Goal: Task Accomplishment & Management: Use online tool/utility

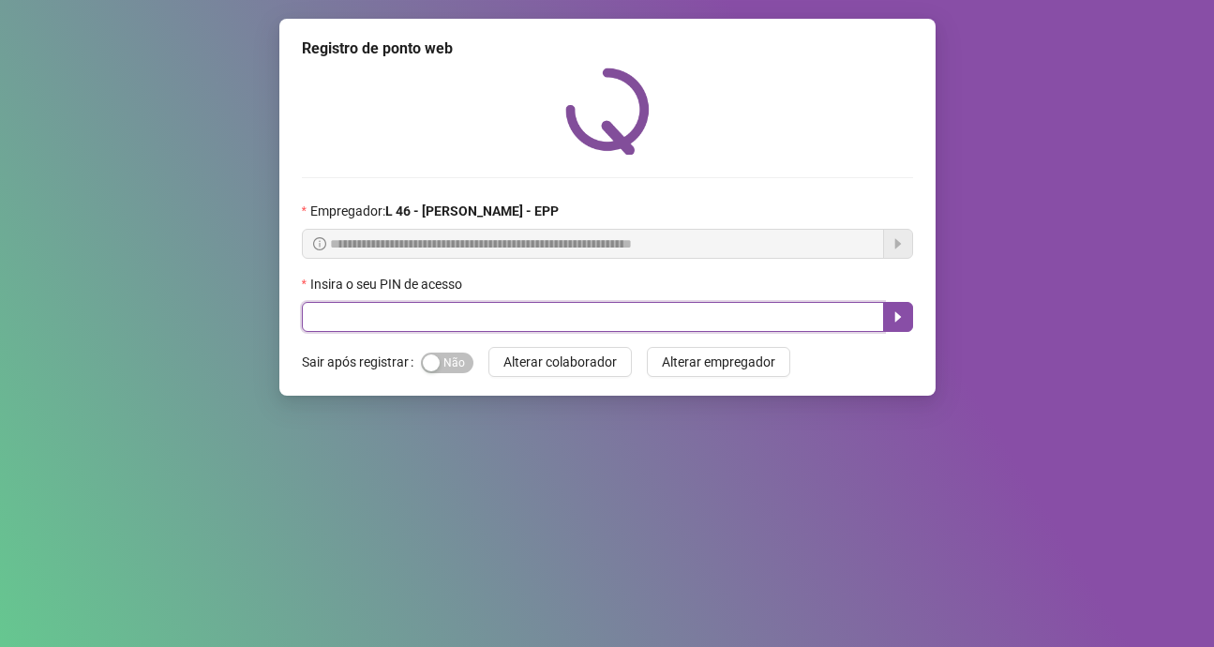
click at [484, 315] on input "text" at bounding box center [593, 317] width 582 height 30
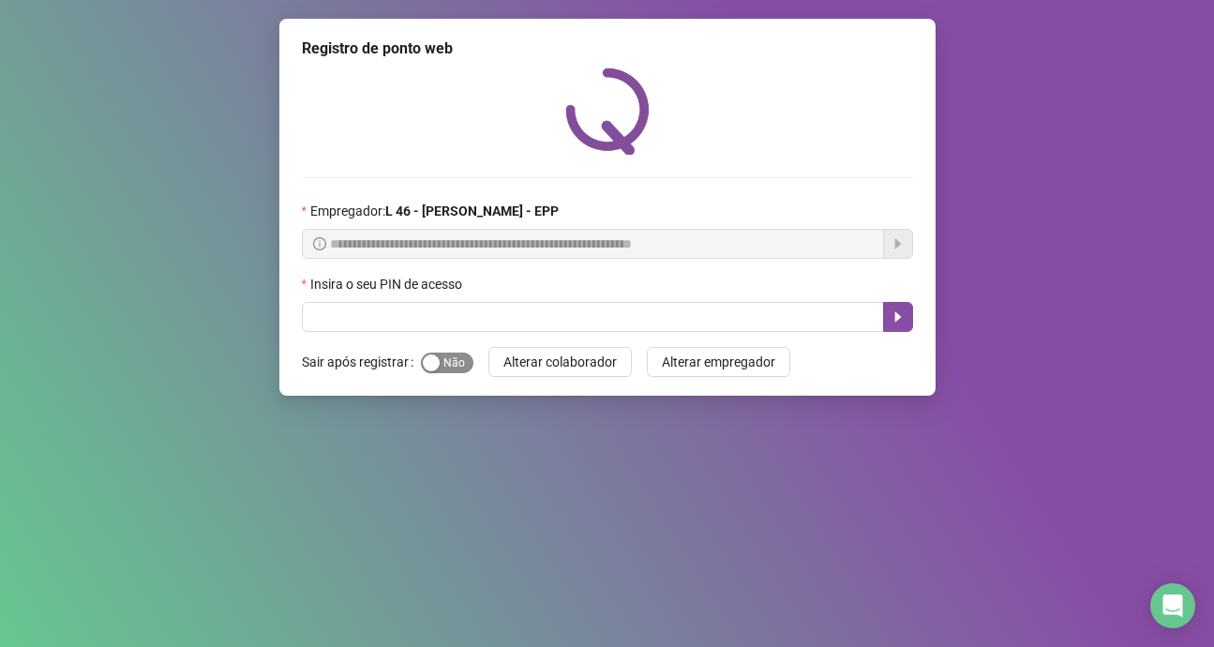
click at [463, 367] on span "Sim Não" at bounding box center [447, 362] width 52 height 21
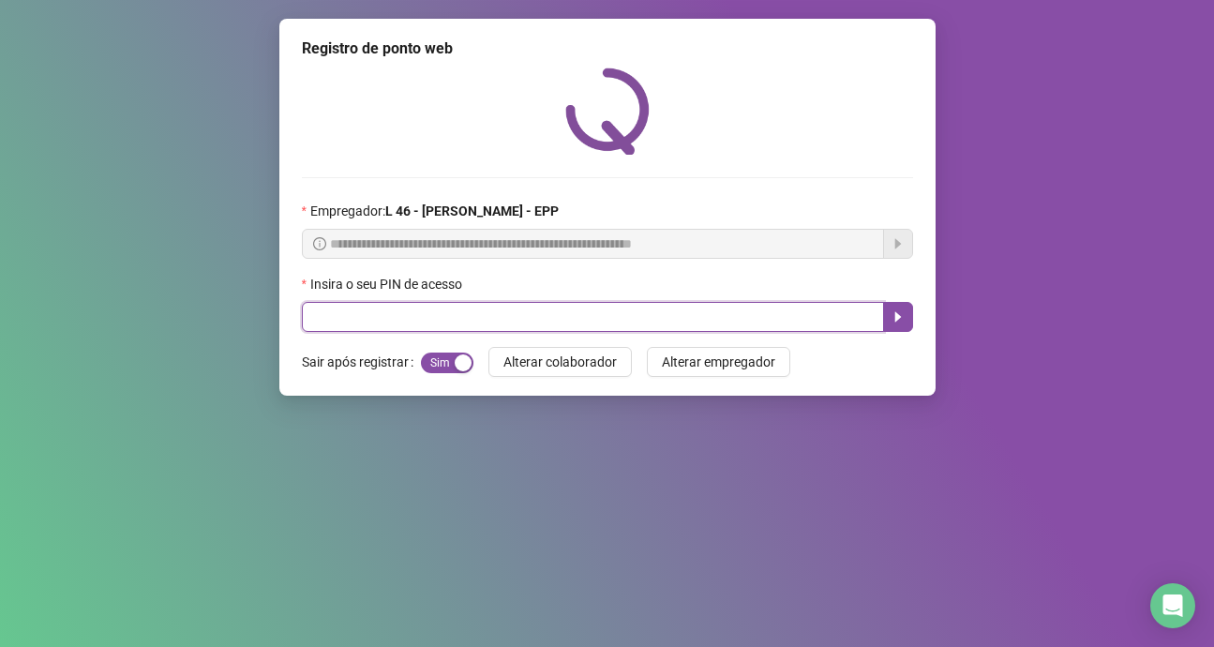
click at [415, 312] on input "text" at bounding box center [593, 317] width 582 height 30
type input "*****"
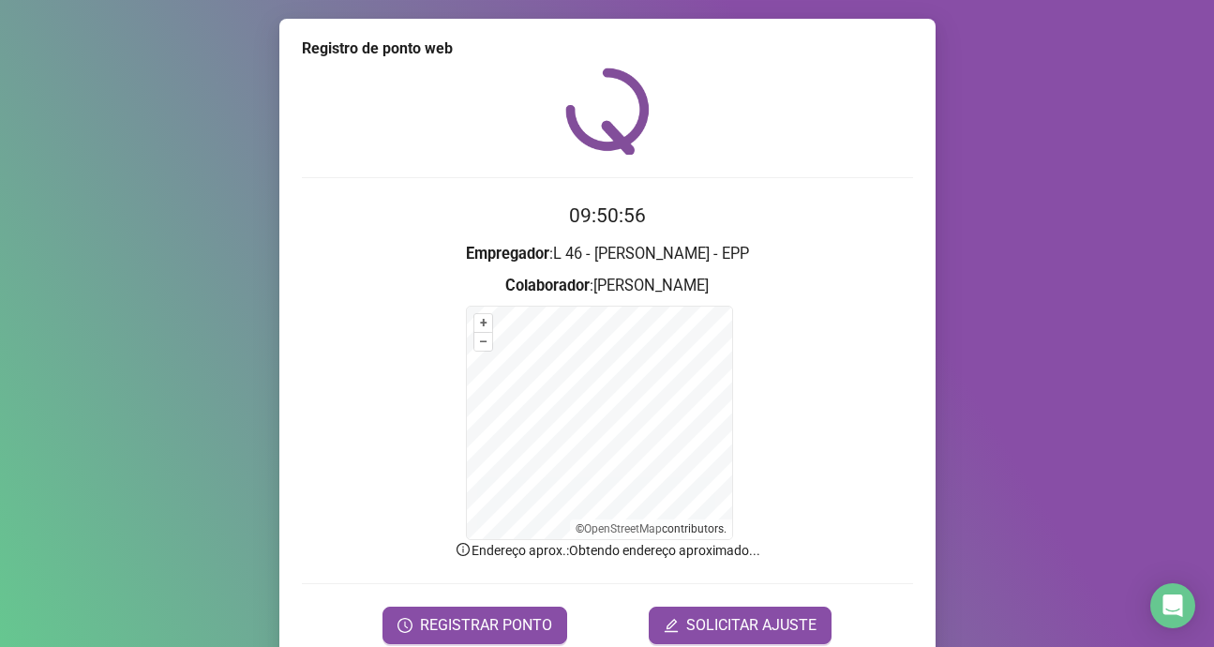
scroll to position [80, 0]
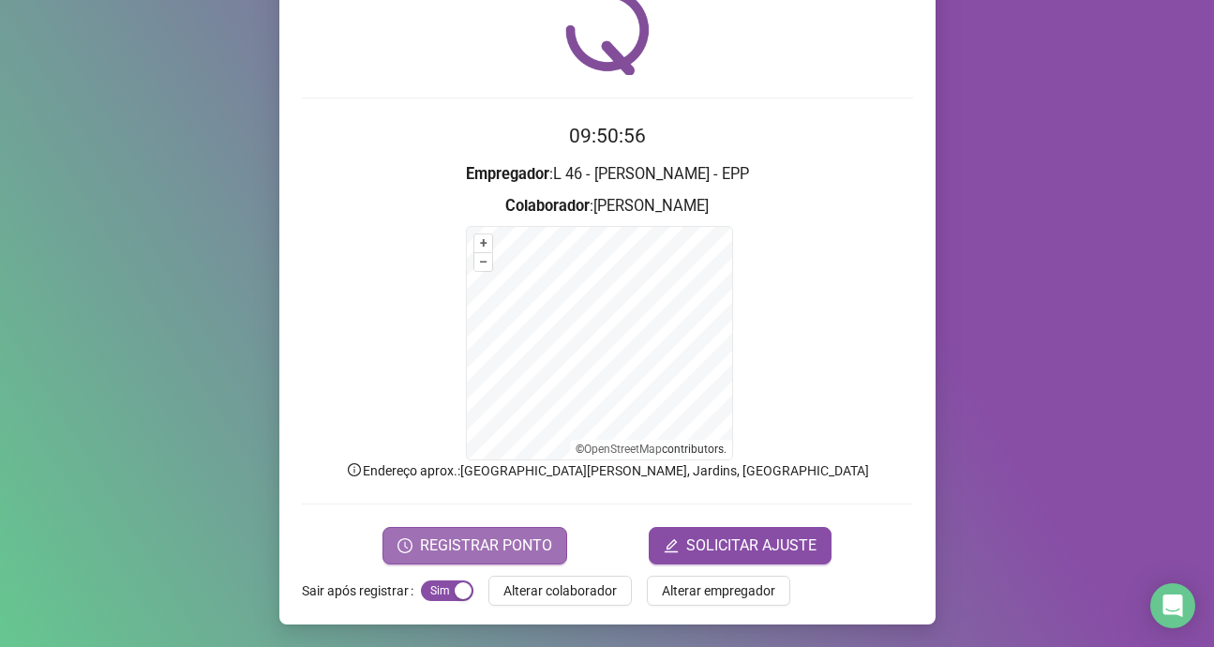
click at [532, 545] on span "REGISTRAR PONTO" at bounding box center [486, 545] width 132 height 22
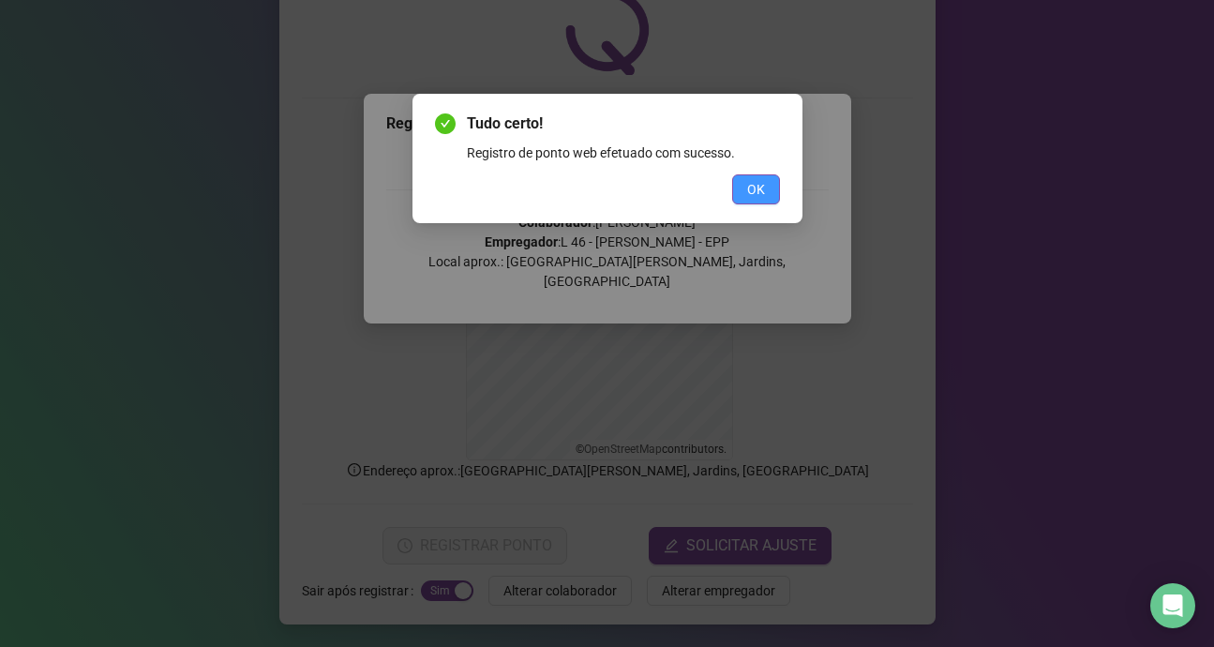
click at [762, 190] on span "OK" at bounding box center [756, 189] width 18 height 21
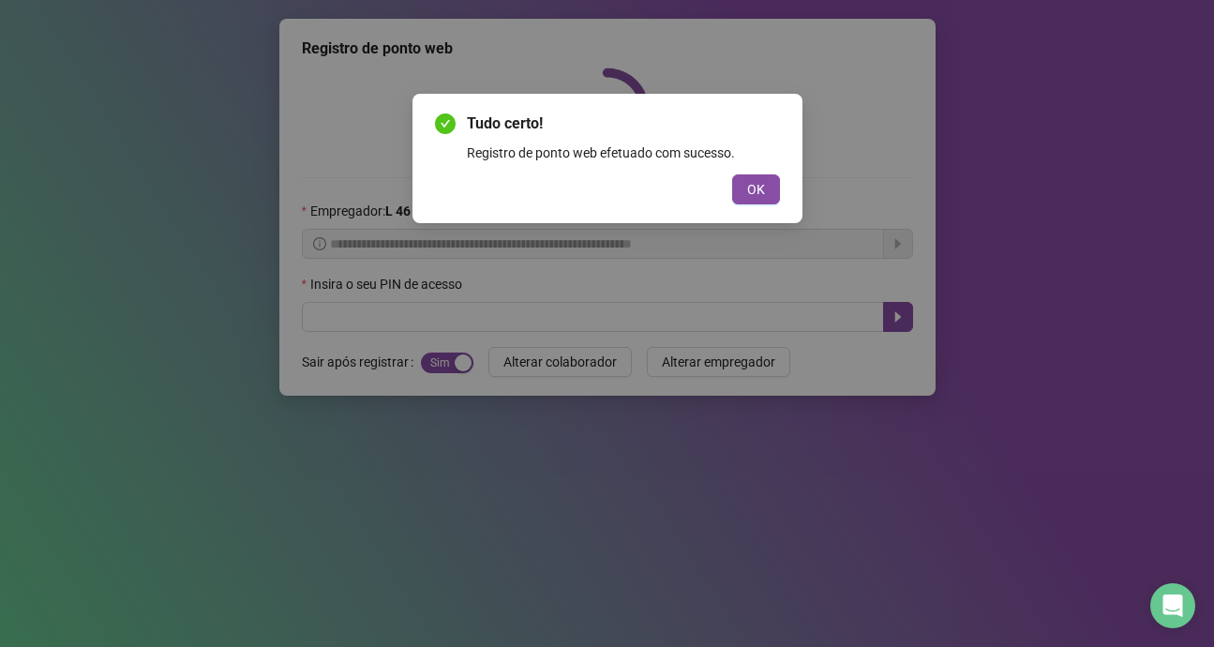
scroll to position [0, 0]
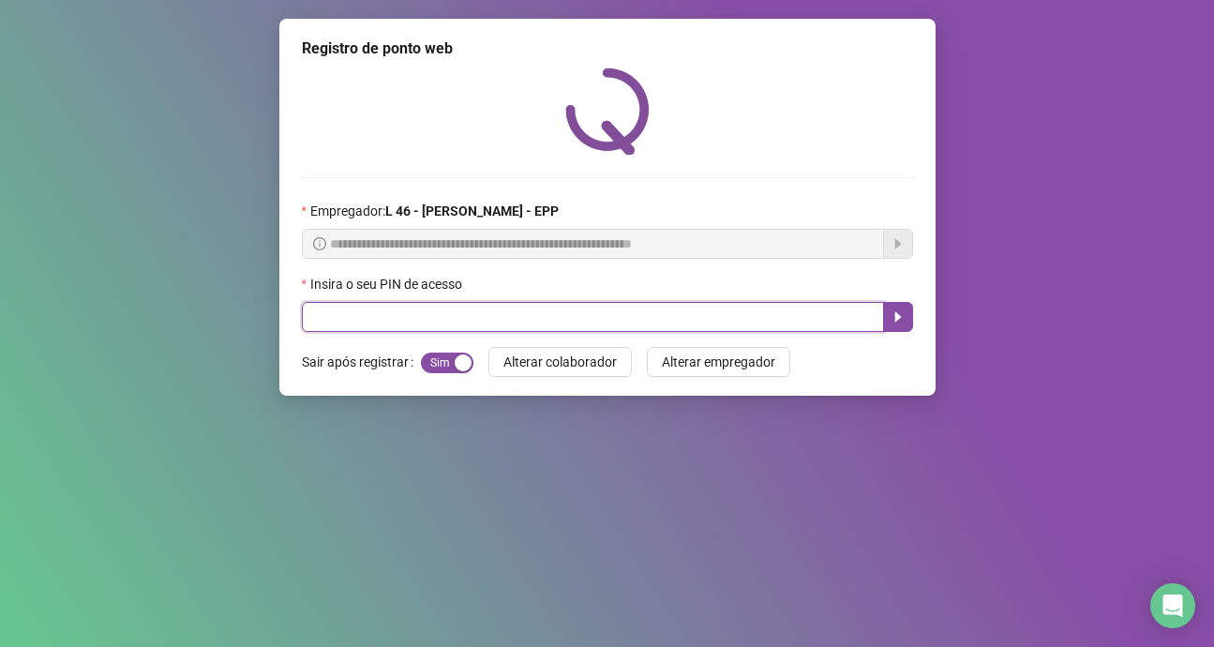
click at [469, 323] on input "text" at bounding box center [593, 317] width 582 height 30
type input "*****"
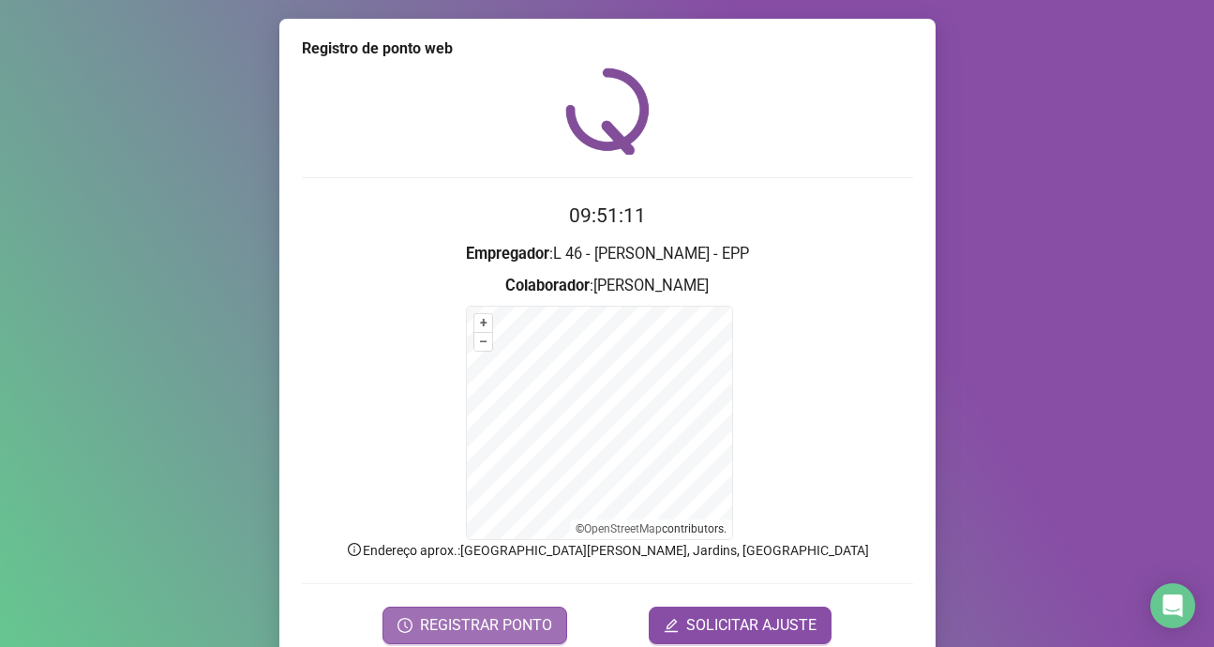
click at [509, 623] on span "REGISTRAR PONTO" at bounding box center [486, 625] width 132 height 22
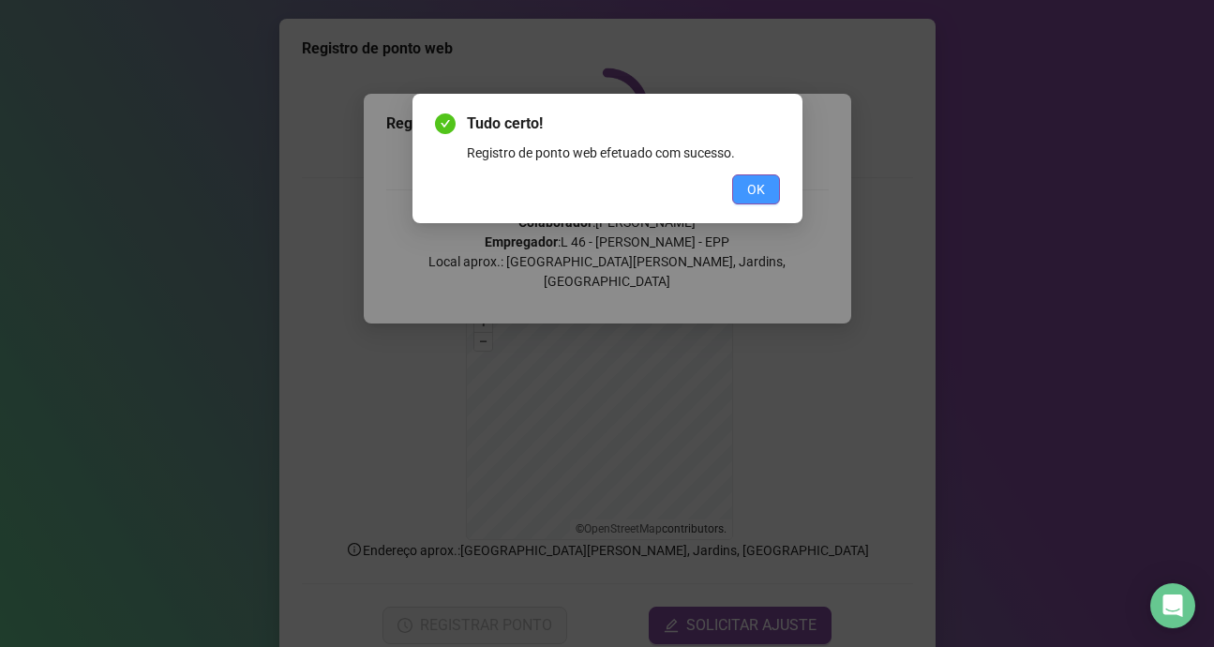
click at [749, 188] on span "OK" at bounding box center [756, 189] width 18 height 21
